Goal: Task Accomplishment & Management: Manage account settings

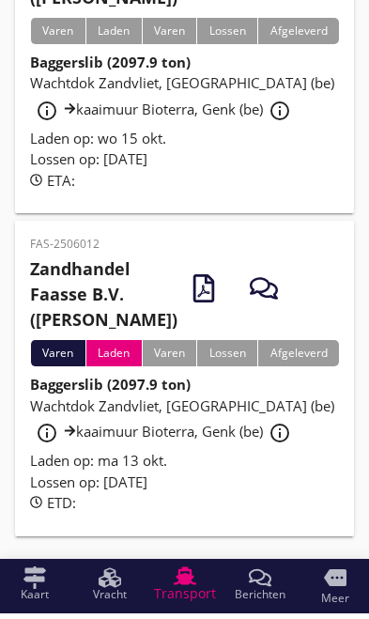
scroll to position [582, 0]
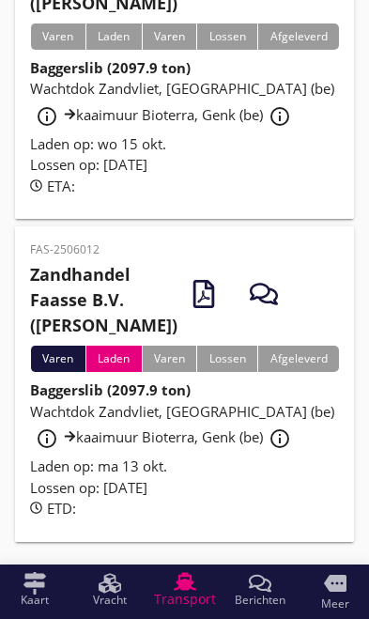
click at [263, 450] on div "info_outline" at bounding box center [280, 439] width 34 height 23
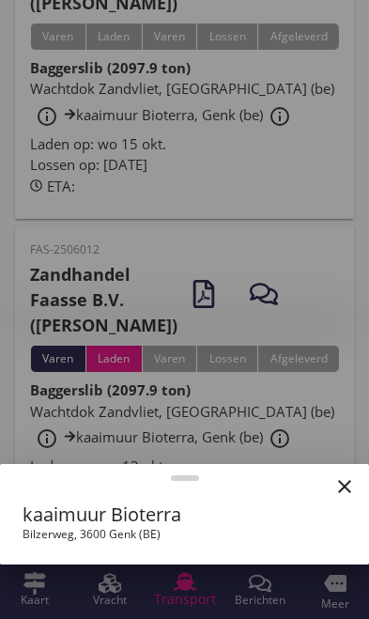
click at [239, 458] on div at bounding box center [184, 309] width 369 height 619
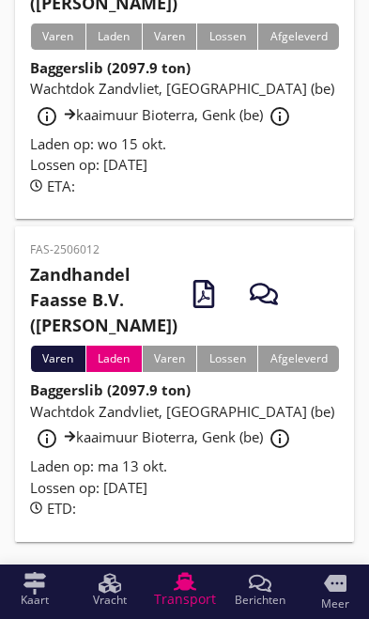
click at [155, 447] on span "Wachtdok Zandvliet, [GEOGRAPHIC_DATA] (be) info_outline kaaimuur Bioterra, Genk…" at bounding box center [182, 424] width 305 height 45
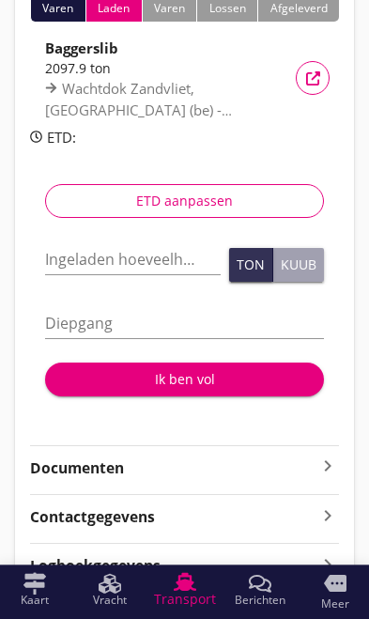
scroll to position [251, 0]
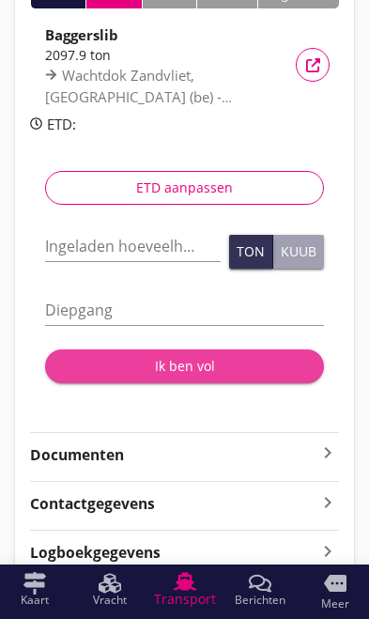
click at [193, 352] on button "Ik ben vol" at bounding box center [184, 367] width 279 height 34
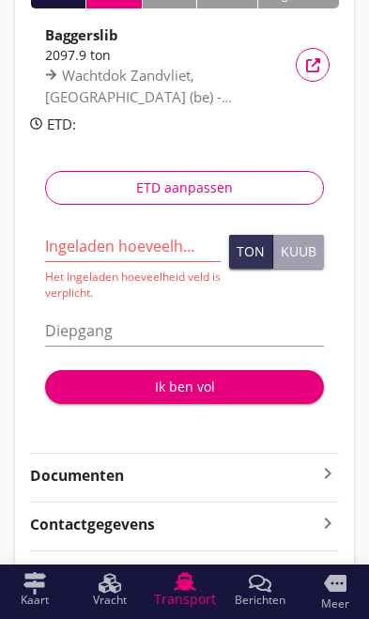
click at [328, 471] on icon "keyboard_arrow_right" at bounding box center [328, 473] width 23 height 23
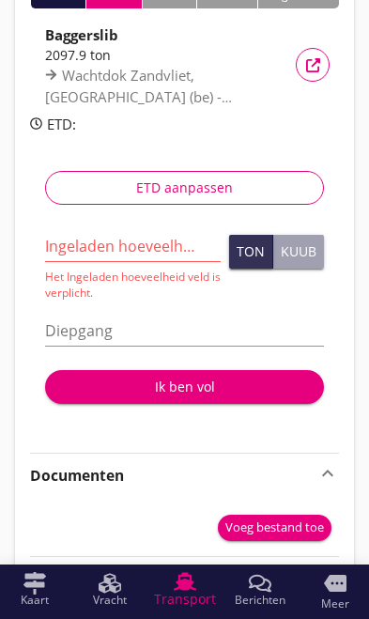
click at [325, 60] on div "Vracht details" at bounding box center [313, 65] width 34 height 14
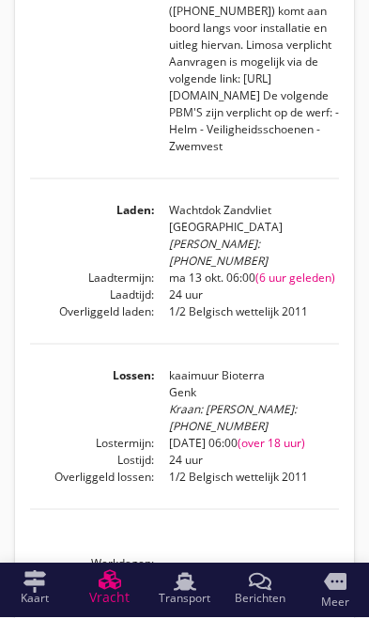
scroll to position [661, 0]
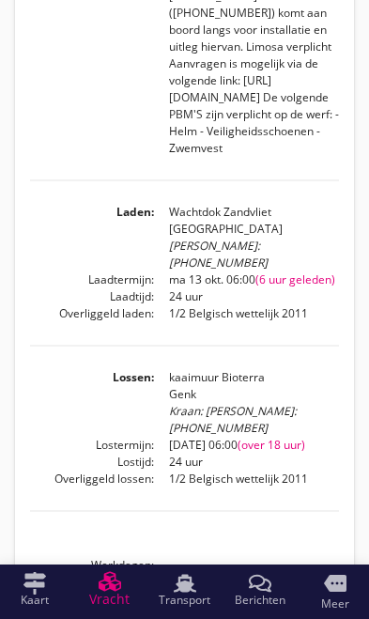
click at [329, 403] on div "Kraan: [PERSON_NAME]: [PHONE_NUMBER]" at bounding box center [254, 420] width 170 height 34
copy div "[PHONE_NUMBER]"
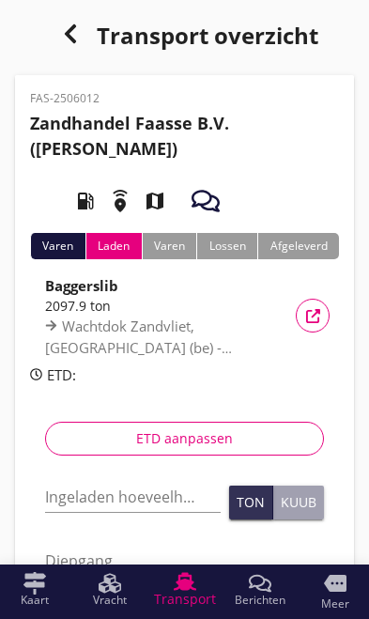
click at [120, 491] on input "Ingeladen hoeveelheid *" at bounding box center [133, 497] width 176 height 30
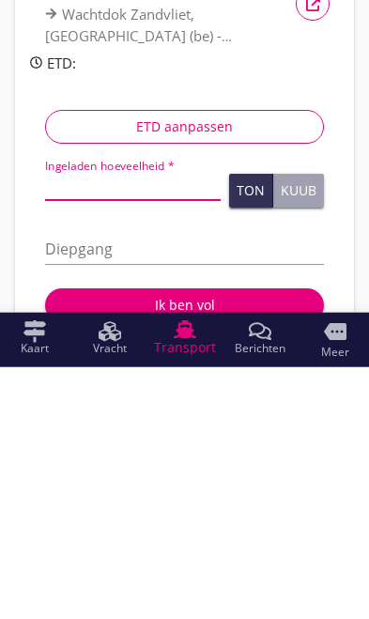
type input "1"
type input "1.643"
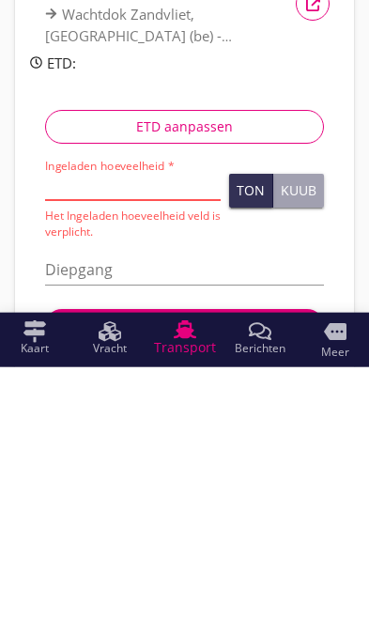
click at [258, 436] on div "Ton" at bounding box center [251, 442] width 28 height 13
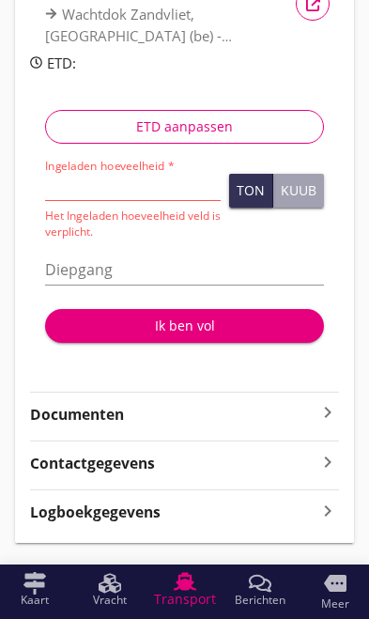
click at [181, 267] on input "Diepgang" at bounding box center [184, 270] width 279 height 30
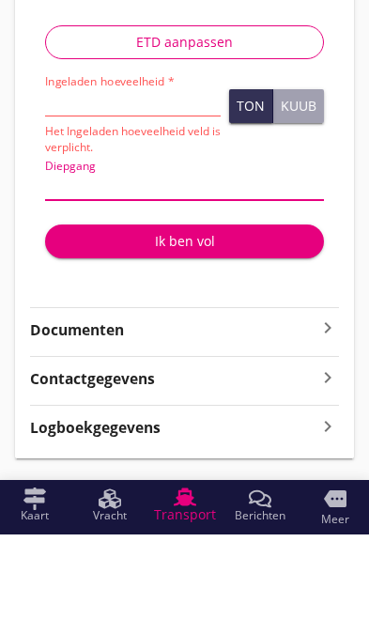
type input "2"
type input "2.8"
click at [196, 316] on div "Ik ben vol" at bounding box center [184, 326] width 249 height 20
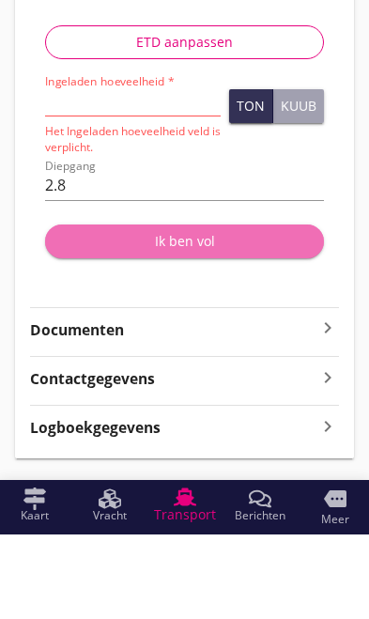
scroll to position [349, 0]
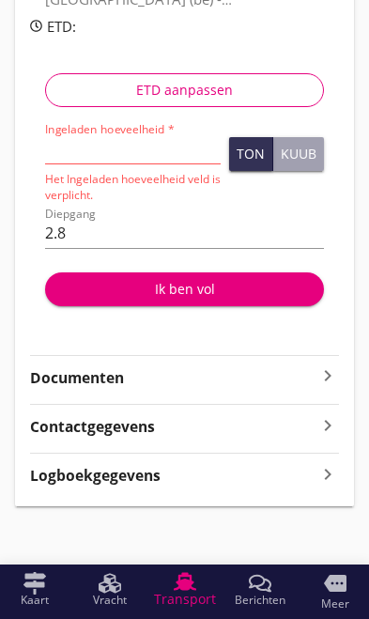
click at [212, 291] on div "Ik ben vol" at bounding box center [184, 289] width 249 height 20
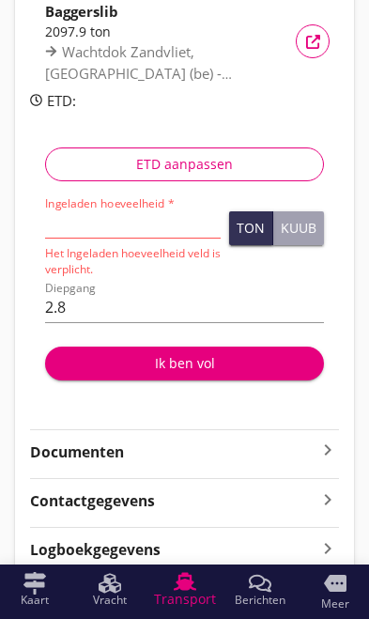
click at [160, 221] on input "Ingeladen hoeveelheid *" at bounding box center [133, 223] width 176 height 30
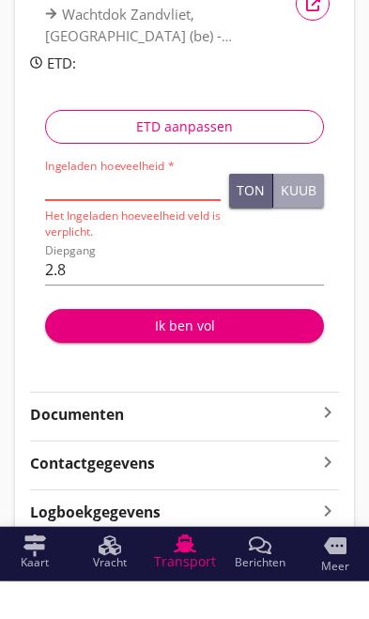
click at [254, 211] on button "Ton" at bounding box center [251, 228] width 44 height 34
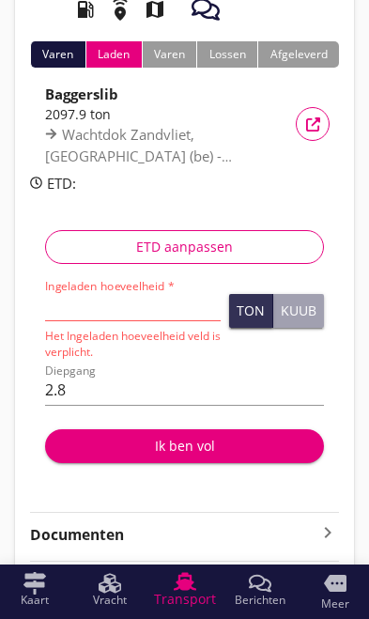
scroll to position [187, 0]
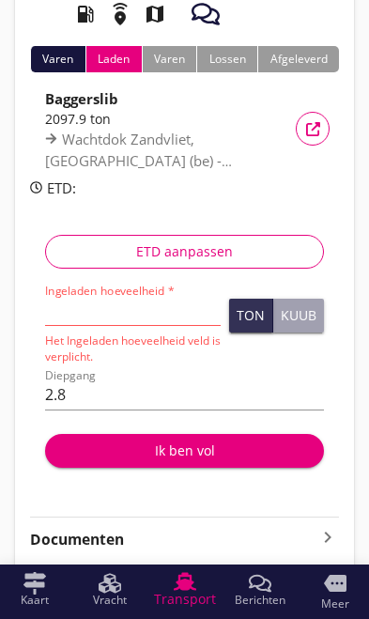
click at [154, 308] on input "Ingeladen hoeveelheid *" at bounding box center [133, 310] width 176 height 30
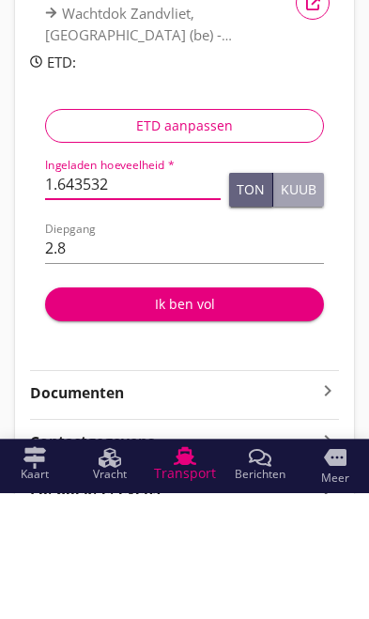
type input "1.643532"
click at [253, 309] on div "Ton" at bounding box center [251, 315] width 28 height 13
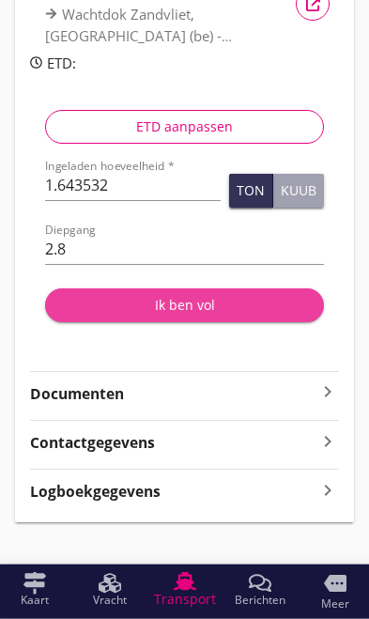
click at [212, 302] on div "Ik ben vol" at bounding box center [184, 305] width 249 height 20
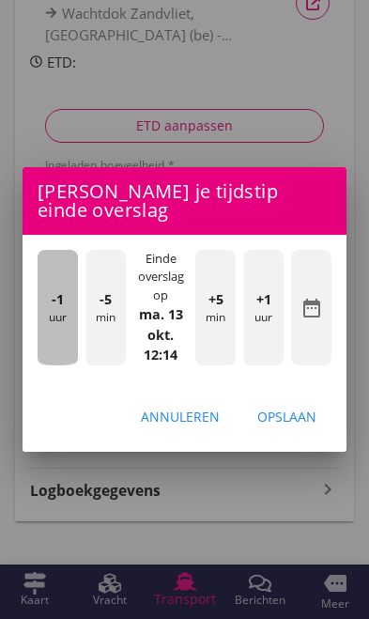
click at [57, 328] on div "-1 uur" at bounding box center [58, 308] width 40 height 116
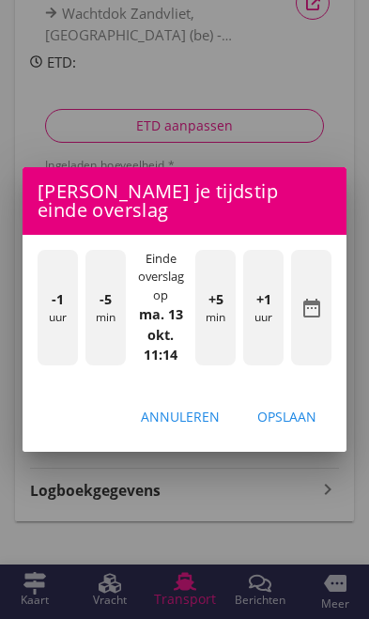
click at [212, 333] on div "+5 min" at bounding box center [216, 308] width 40 height 116
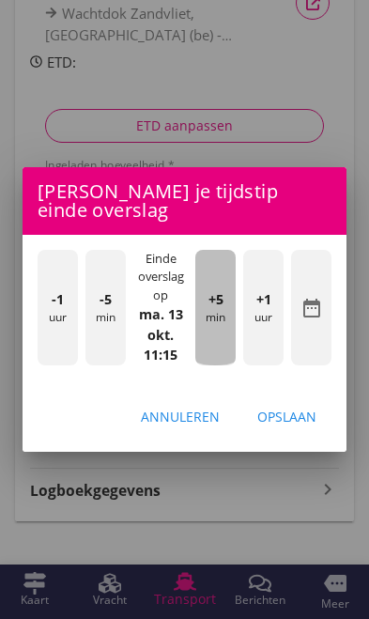
click at [220, 334] on div "+5 min" at bounding box center [216, 308] width 40 height 116
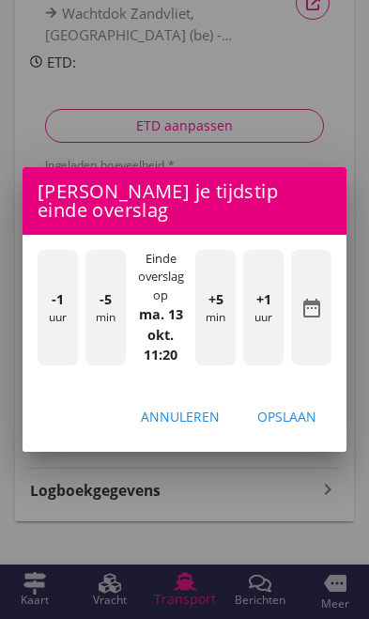
click at [305, 416] on div "Opslaan" at bounding box center [287, 417] width 59 height 20
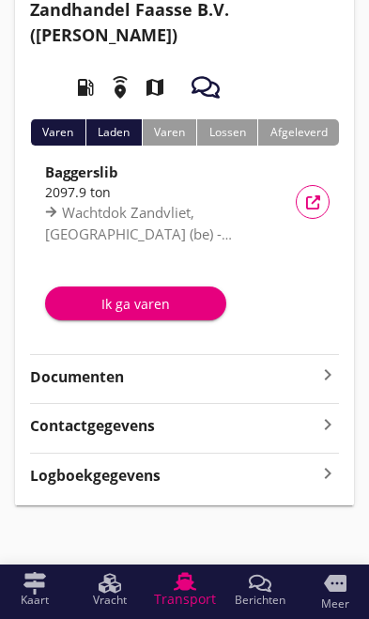
click at [164, 288] on button "Ik ga varen" at bounding box center [135, 304] width 181 height 34
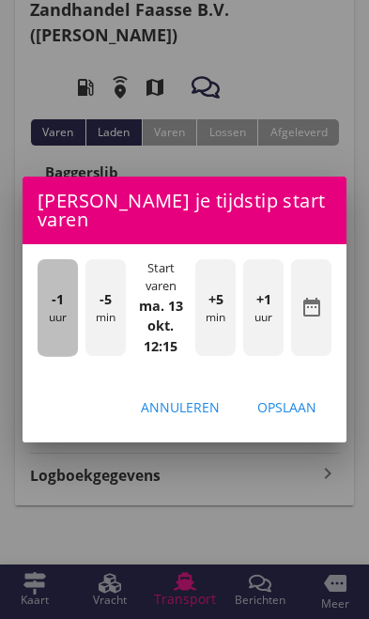
click at [55, 319] on div "-1 uur" at bounding box center [58, 308] width 40 height 98
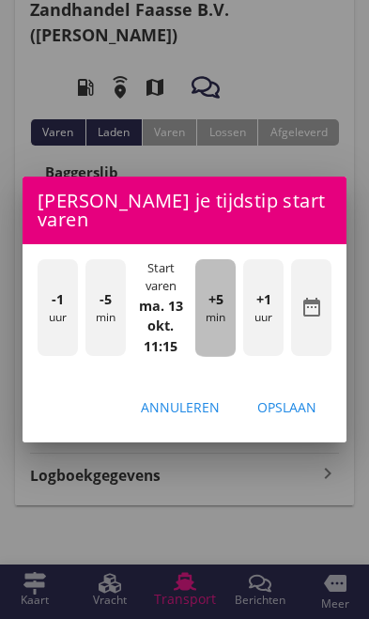
click at [226, 322] on div "+5 min" at bounding box center [216, 308] width 40 height 98
click at [229, 328] on div "+5 min" at bounding box center [216, 308] width 40 height 98
click at [228, 321] on div "+5 min" at bounding box center [216, 308] width 40 height 98
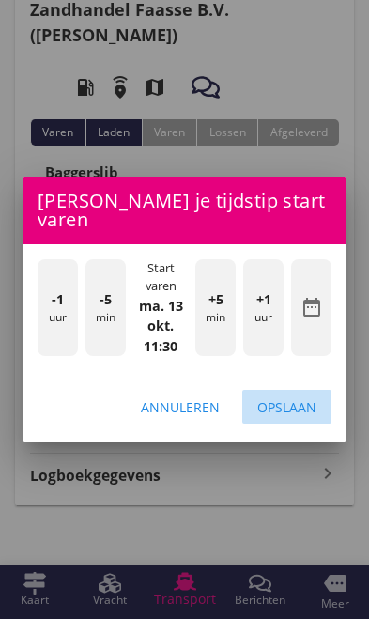
click at [303, 399] on div "Opslaan" at bounding box center [287, 408] width 59 height 20
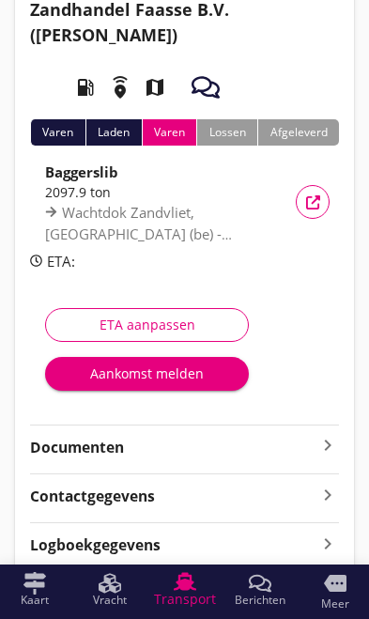
click at [185, 320] on div "ETA aanpassen" at bounding box center [147, 325] width 172 height 20
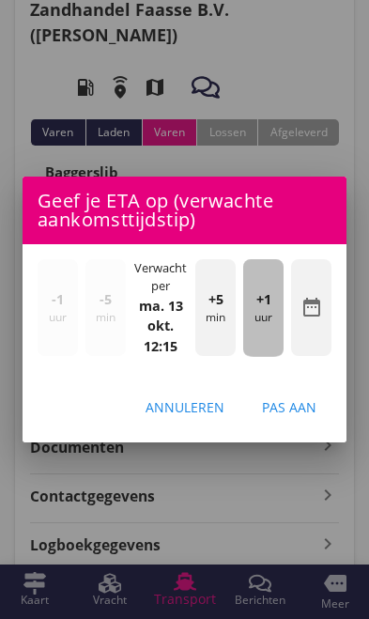
click at [270, 323] on div "+1 uur" at bounding box center [263, 308] width 40 height 98
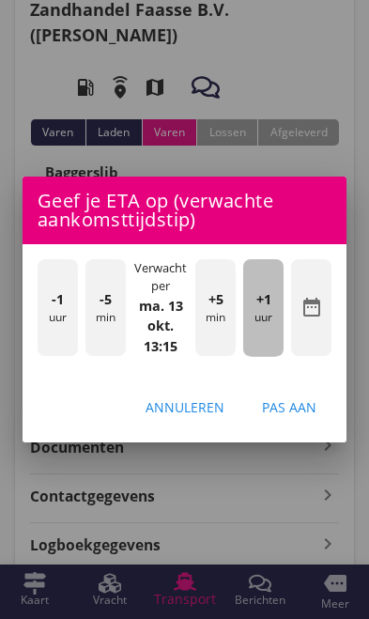
click at [277, 321] on div "+1 uur" at bounding box center [263, 308] width 40 height 98
click at [270, 316] on div "+1 uur" at bounding box center [263, 308] width 40 height 98
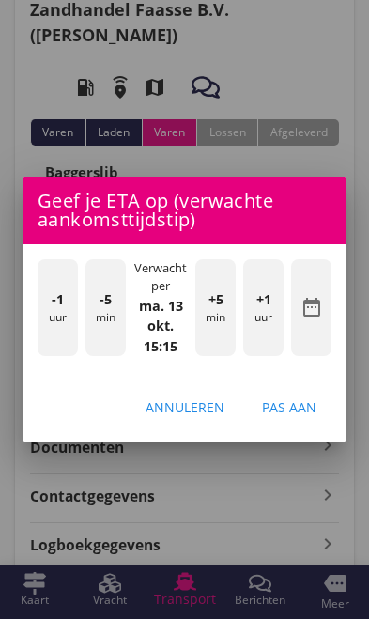
click at [271, 303] on span "+1" at bounding box center [264, 300] width 15 height 21
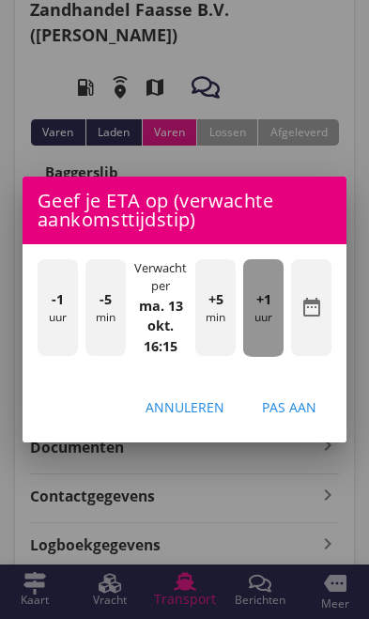
click at [269, 303] on span "+1" at bounding box center [264, 300] width 15 height 21
click at [268, 299] on span "+1" at bounding box center [264, 300] width 15 height 21
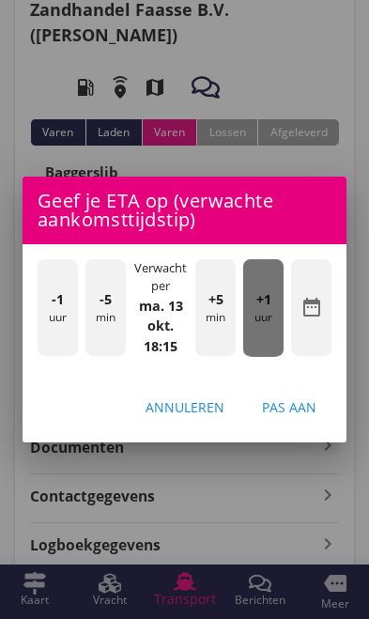
click at [267, 297] on span "+1" at bounding box center [264, 300] width 15 height 21
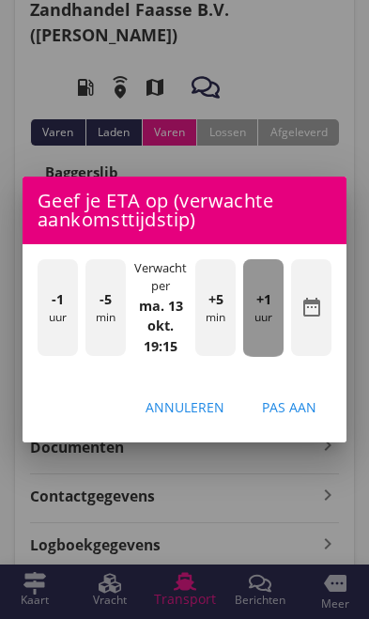
click at [268, 299] on span "+1" at bounding box center [264, 300] width 15 height 21
click at [269, 298] on span "+1" at bounding box center [264, 300] width 15 height 21
click at [266, 297] on span "+1" at bounding box center [264, 300] width 15 height 21
click at [266, 299] on span "+1" at bounding box center [264, 300] width 15 height 21
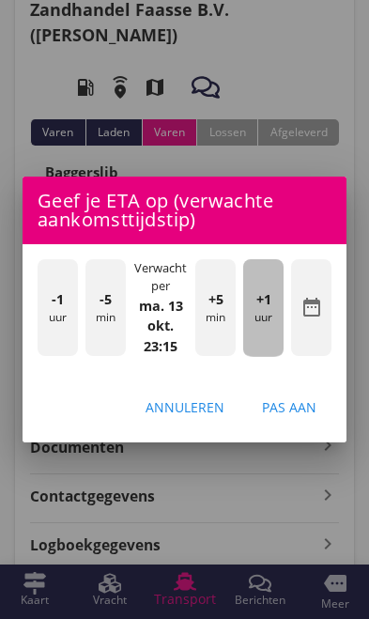
click at [274, 320] on div "+1 uur" at bounding box center [263, 308] width 40 height 98
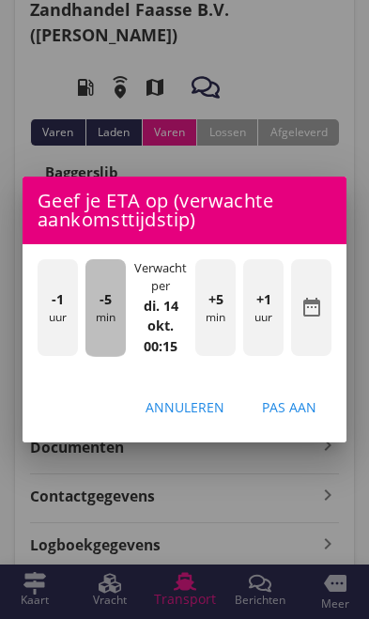
click at [105, 327] on div "-5 min" at bounding box center [106, 308] width 40 height 98
click at [105, 323] on div "-5 min" at bounding box center [106, 308] width 40 height 98
click at [110, 330] on div "-5 min" at bounding box center [106, 308] width 40 height 98
click at [109, 332] on div "-5 min" at bounding box center [106, 308] width 40 height 98
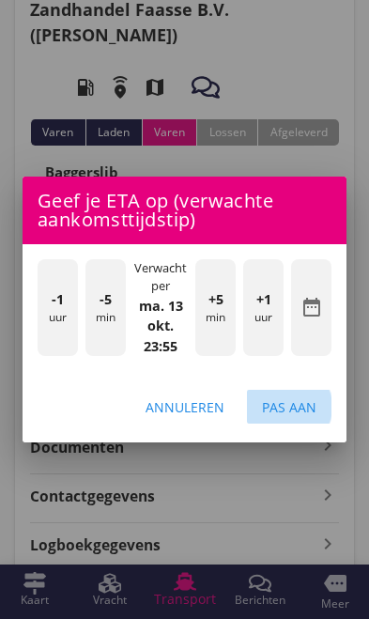
click at [308, 413] on div "Pas aan" at bounding box center [289, 408] width 55 height 20
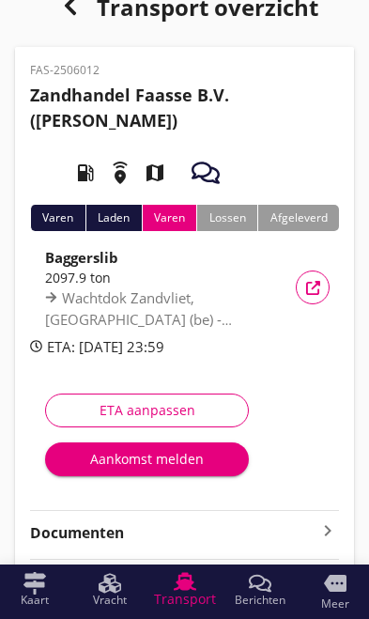
scroll to position [0, 0]
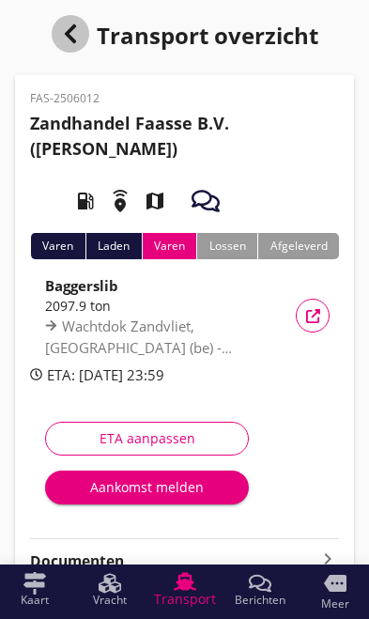
click at [61, 20] on div "button" at bounding box center [71, 34] width 38 height 38
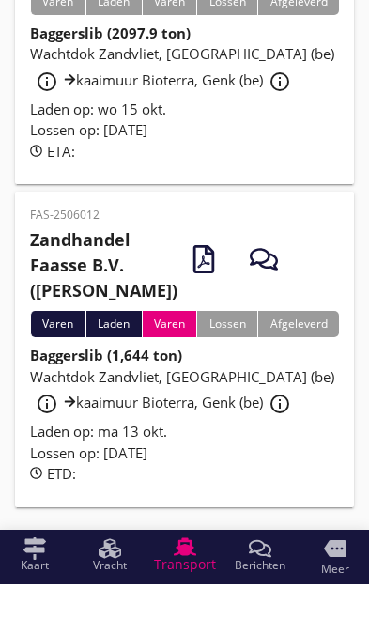
scroll to position [659, 0]
